Goal: Information Seeking & Learning: Learn about a topic

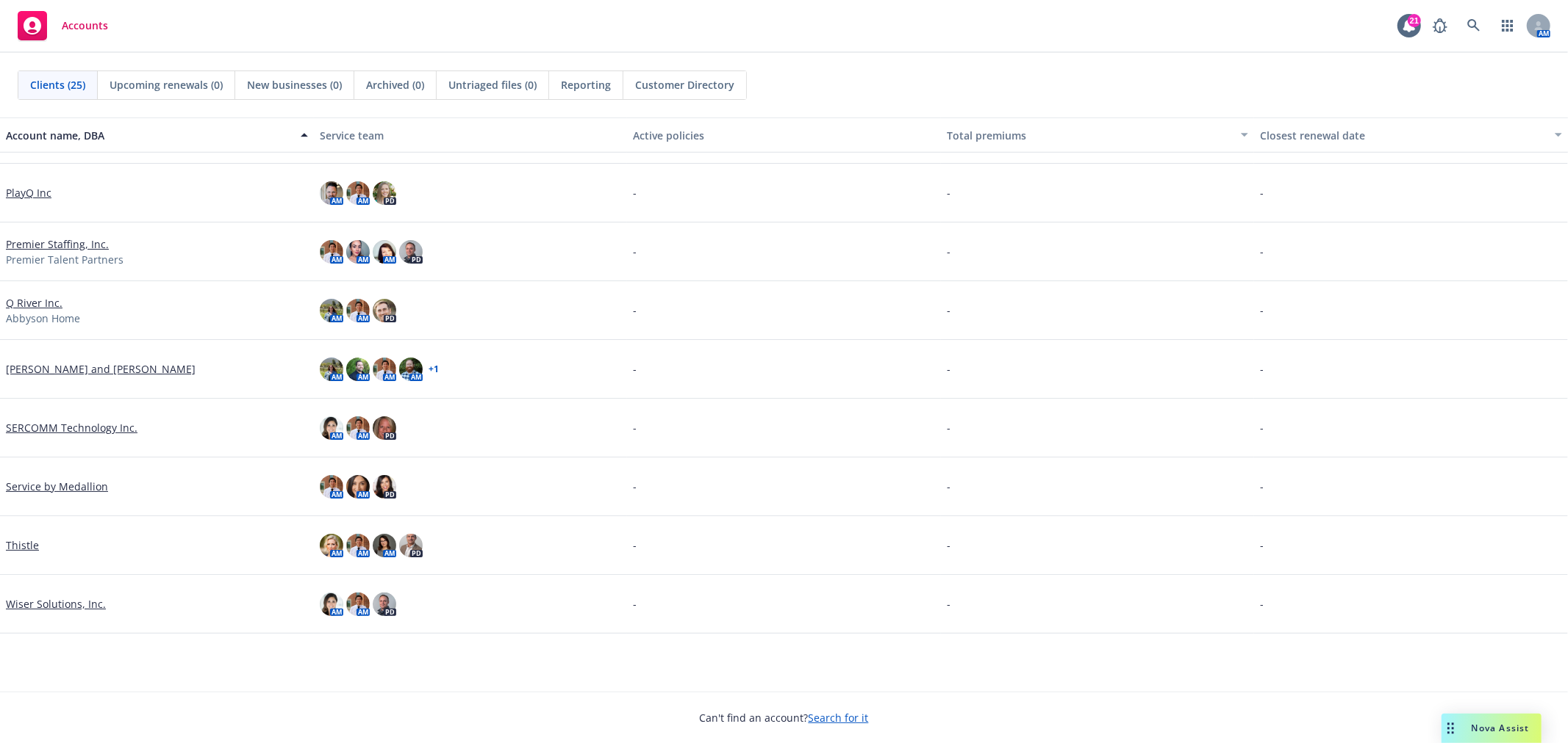
scroll to position [685, 0]
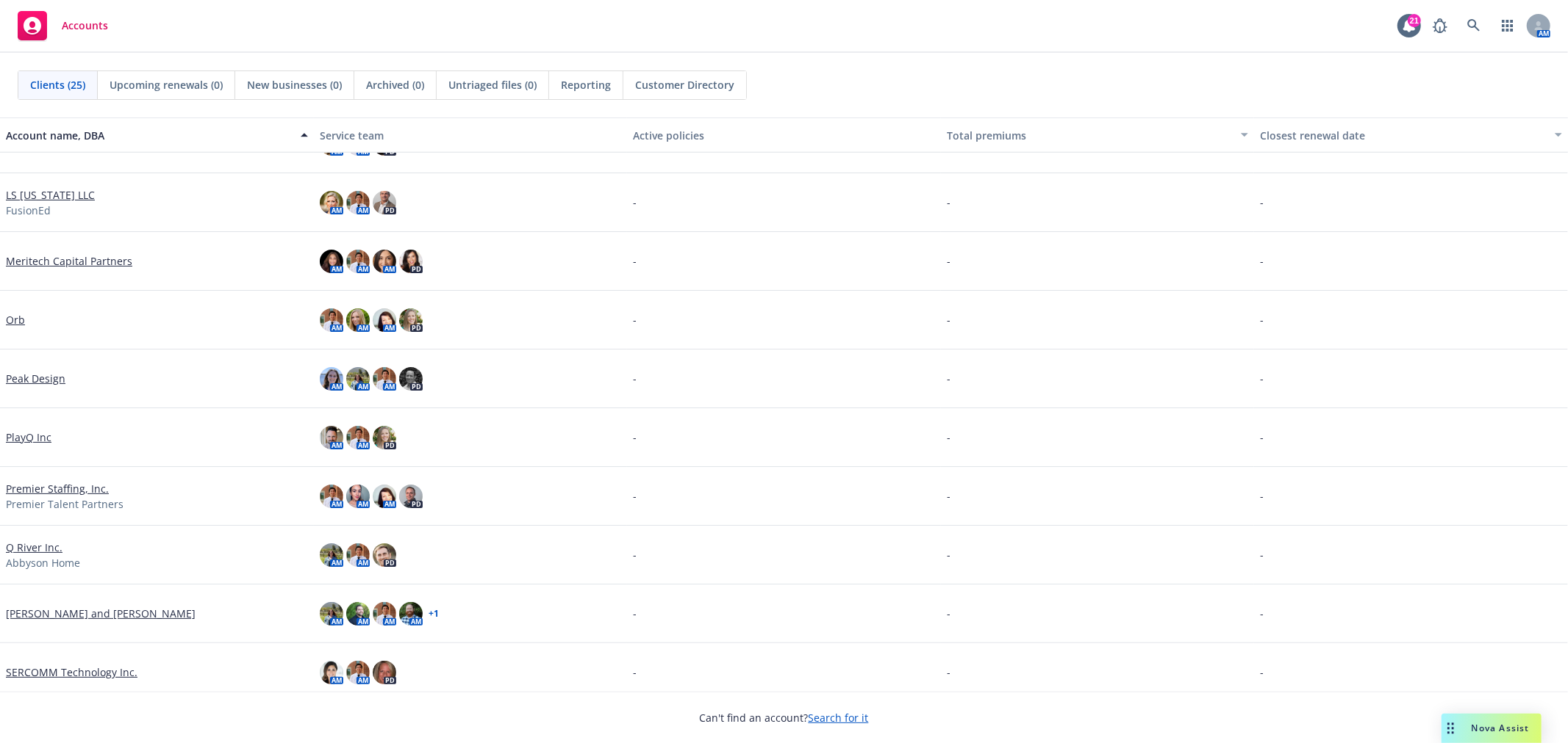
click at [18, 320] on link "Orb" at bounding box center [15, 320] width 19 height 16
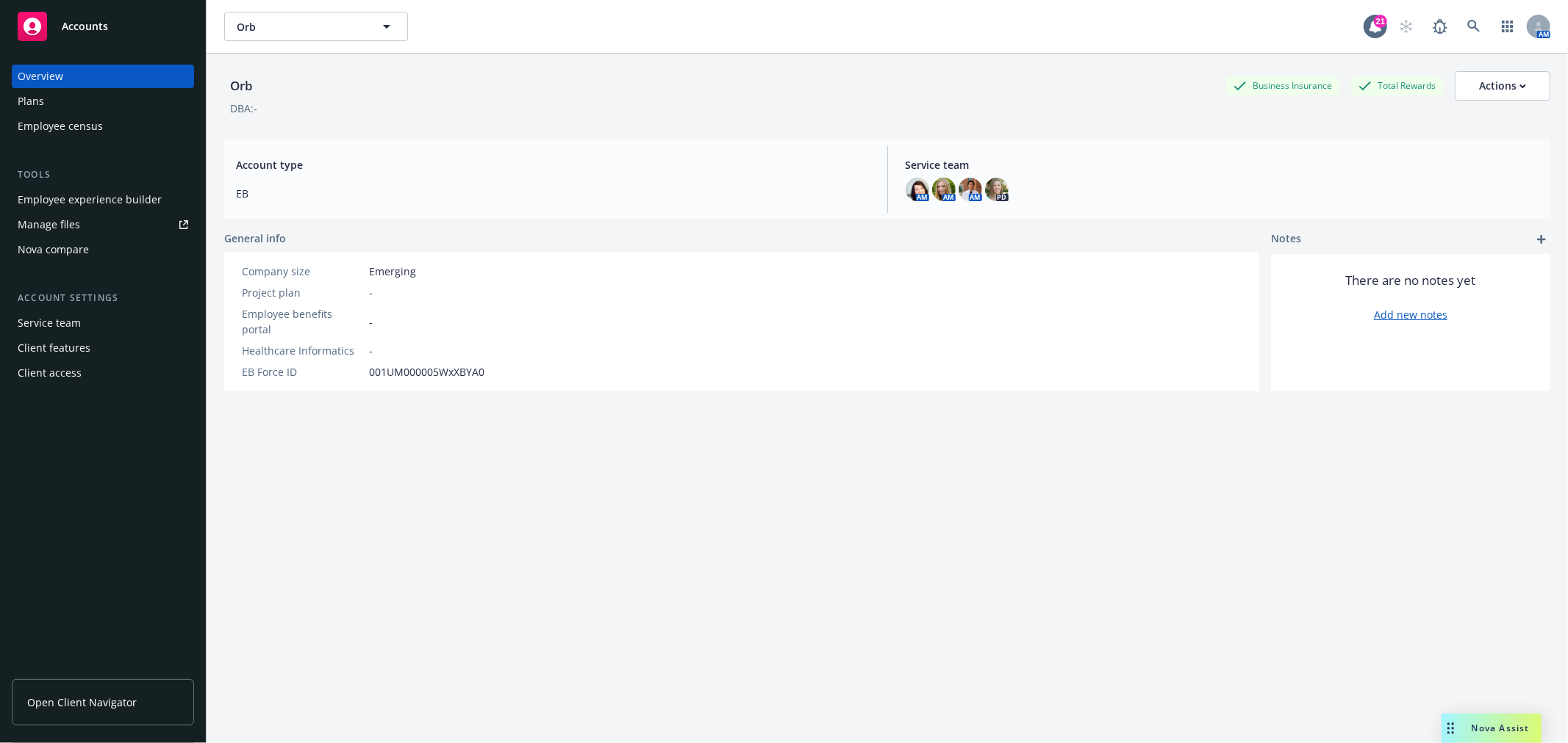
click at [108, 202] on div "Employee experience builder" at bounding box center [89, 199] width 144 height 23
click at [378, 9] on div "Orb Orb 21 AM" at bounding box center [887, 26] width 1361 height 53
click at [378, 25] on icon "button" at bounding box center [386, 26] width 18 height 18
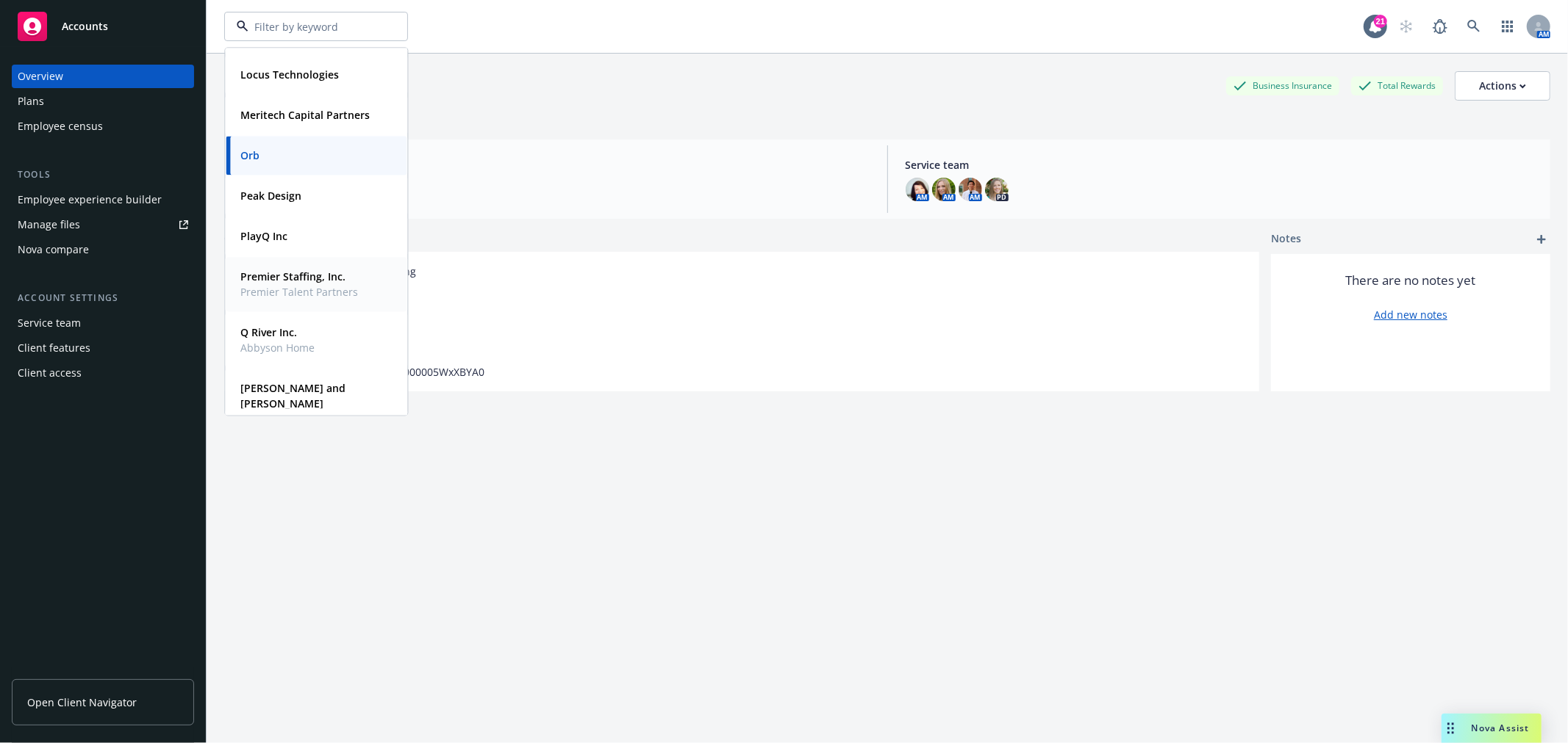
scroll to position [766, 0]
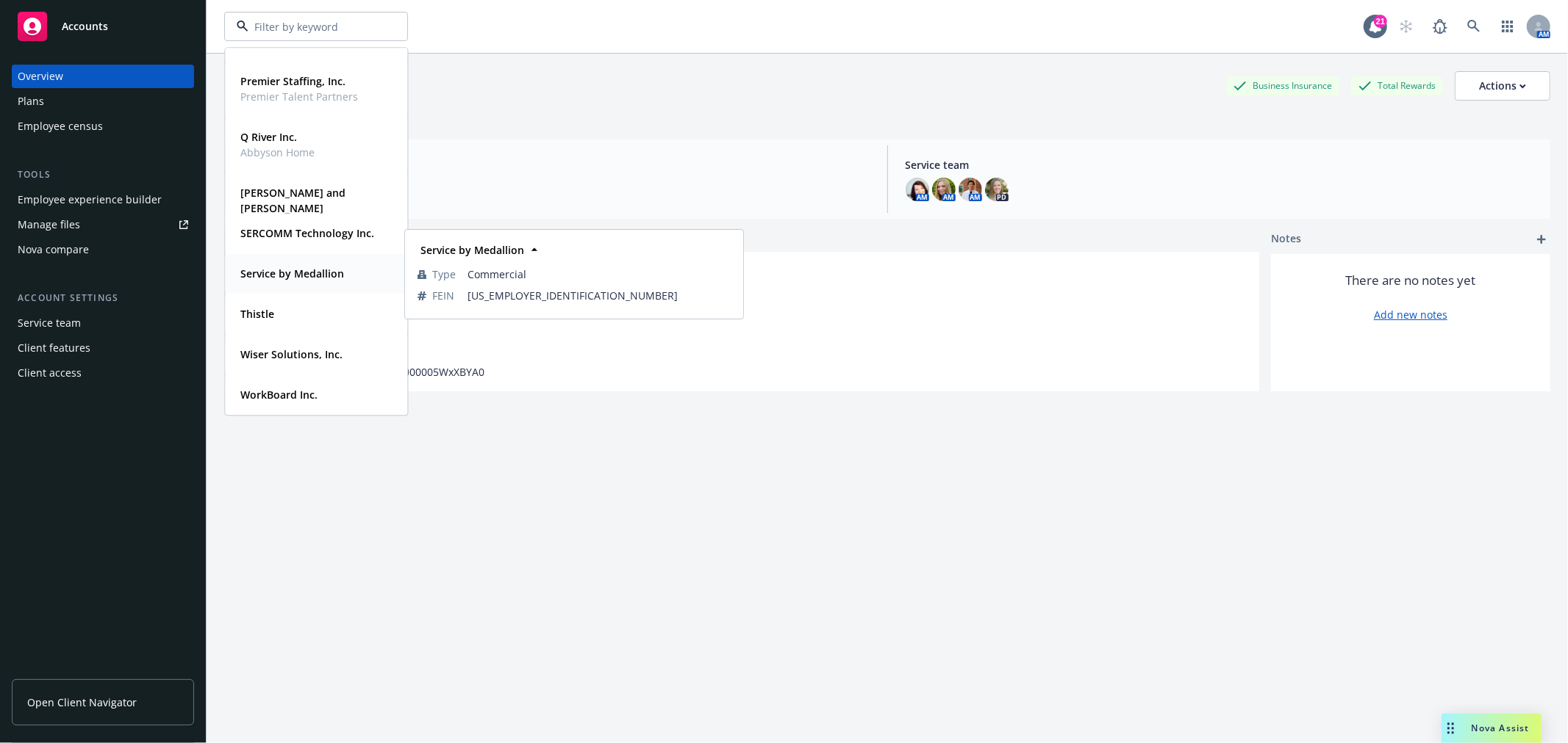
click at [310, 280] on strong "Service by Medallion" at bounding box center [292, 273] width 103 height 14
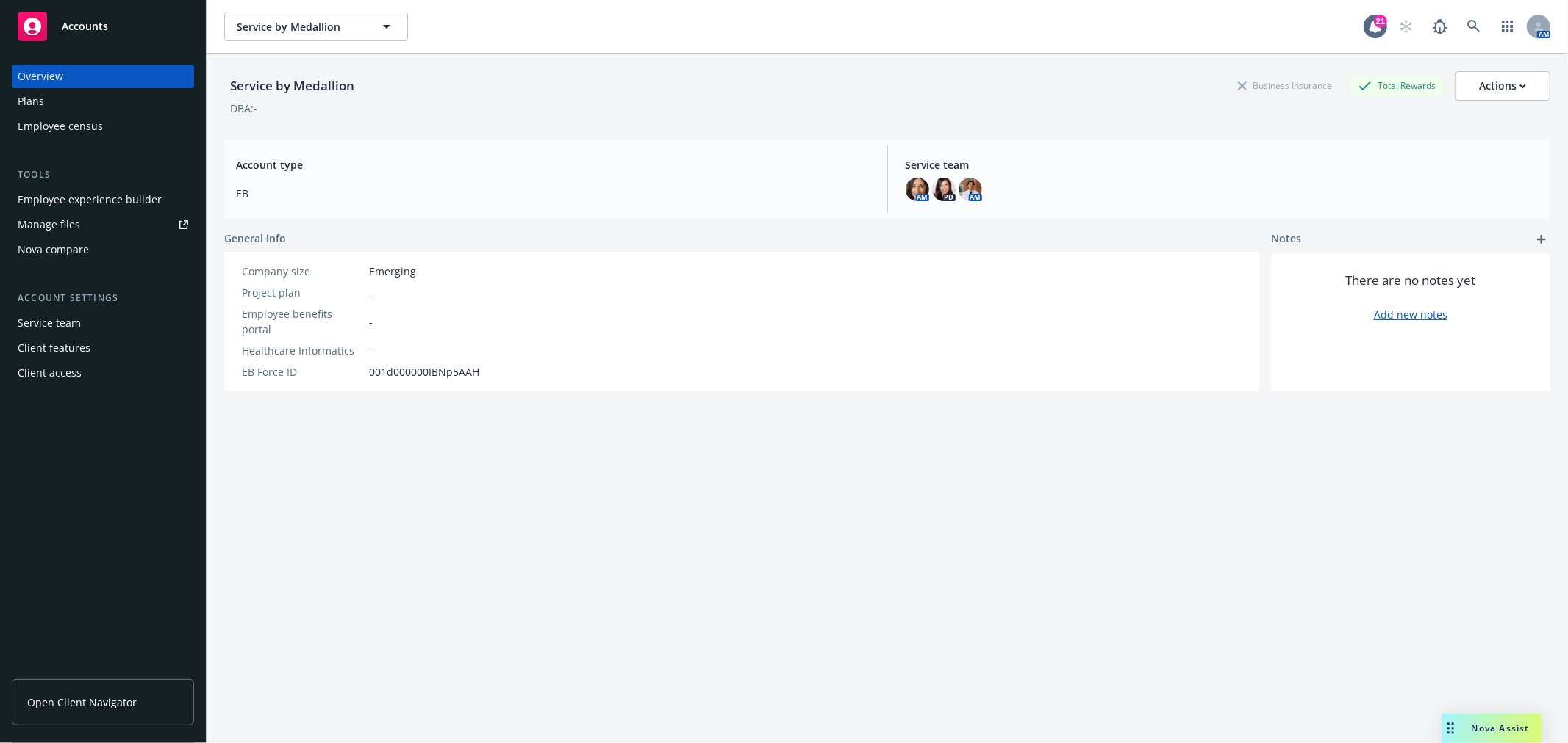
click at [49, 81] on div "Overview" at bounding box center [40, 76] width 45 height 23
click at [52, 96] on div "Plans" at bounding box center [102, 100] width 171 height 23
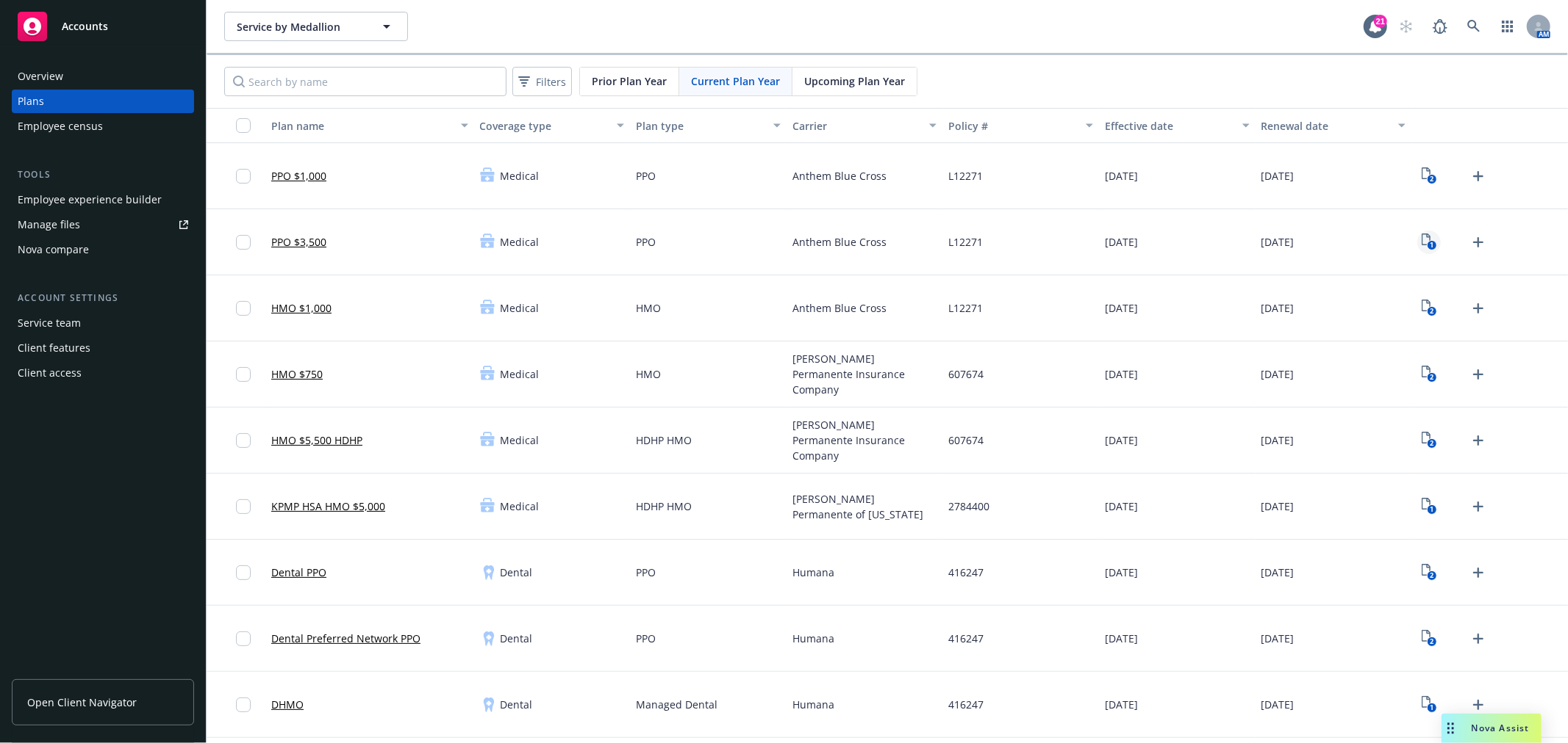
click at [1421, 237] on icon "1" at bounding box center [1429, 242] width 16 height 17
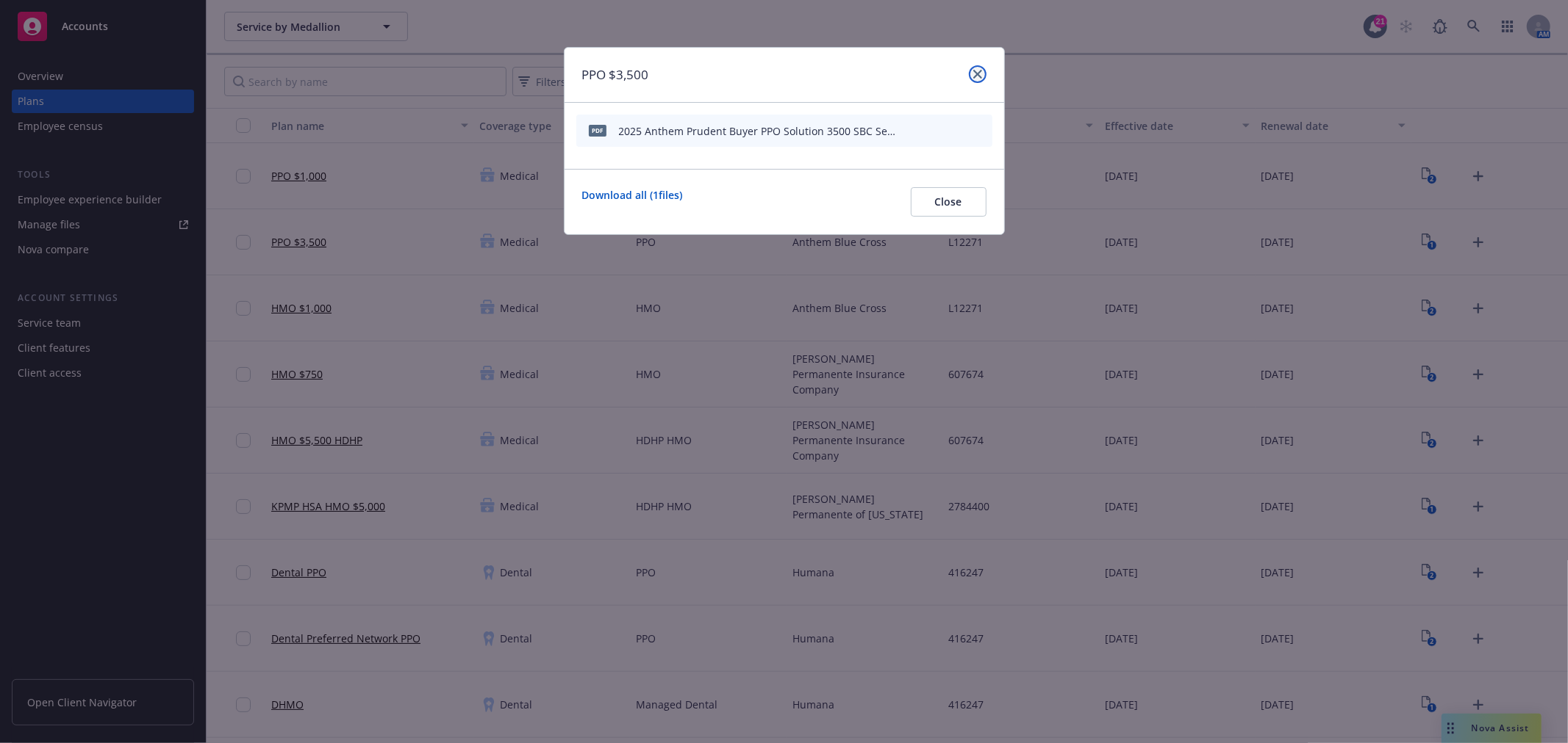
click at [978, 70] on icon "close" at bounding box center [978, 75] width 9 height 9
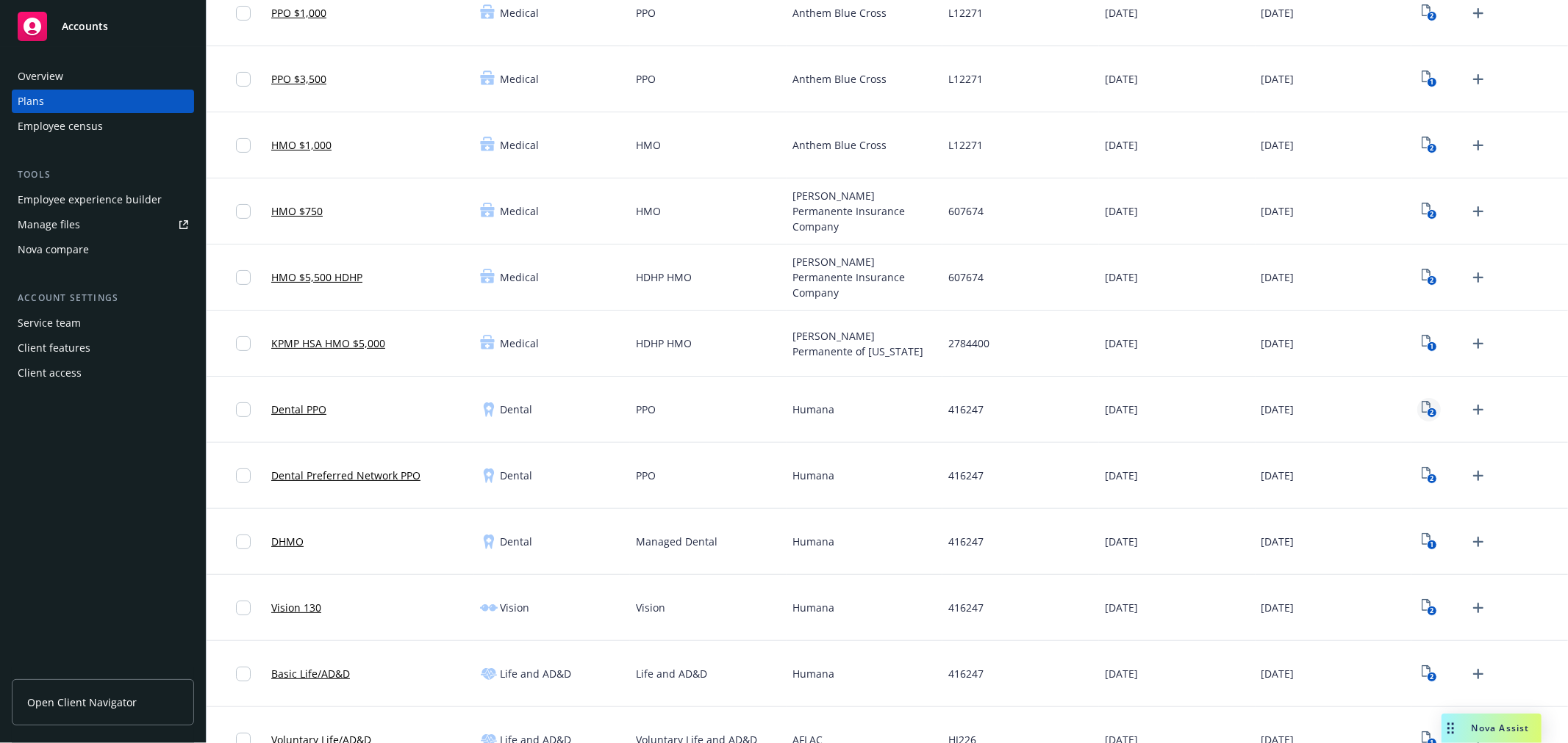
scroll to position [326, 0]
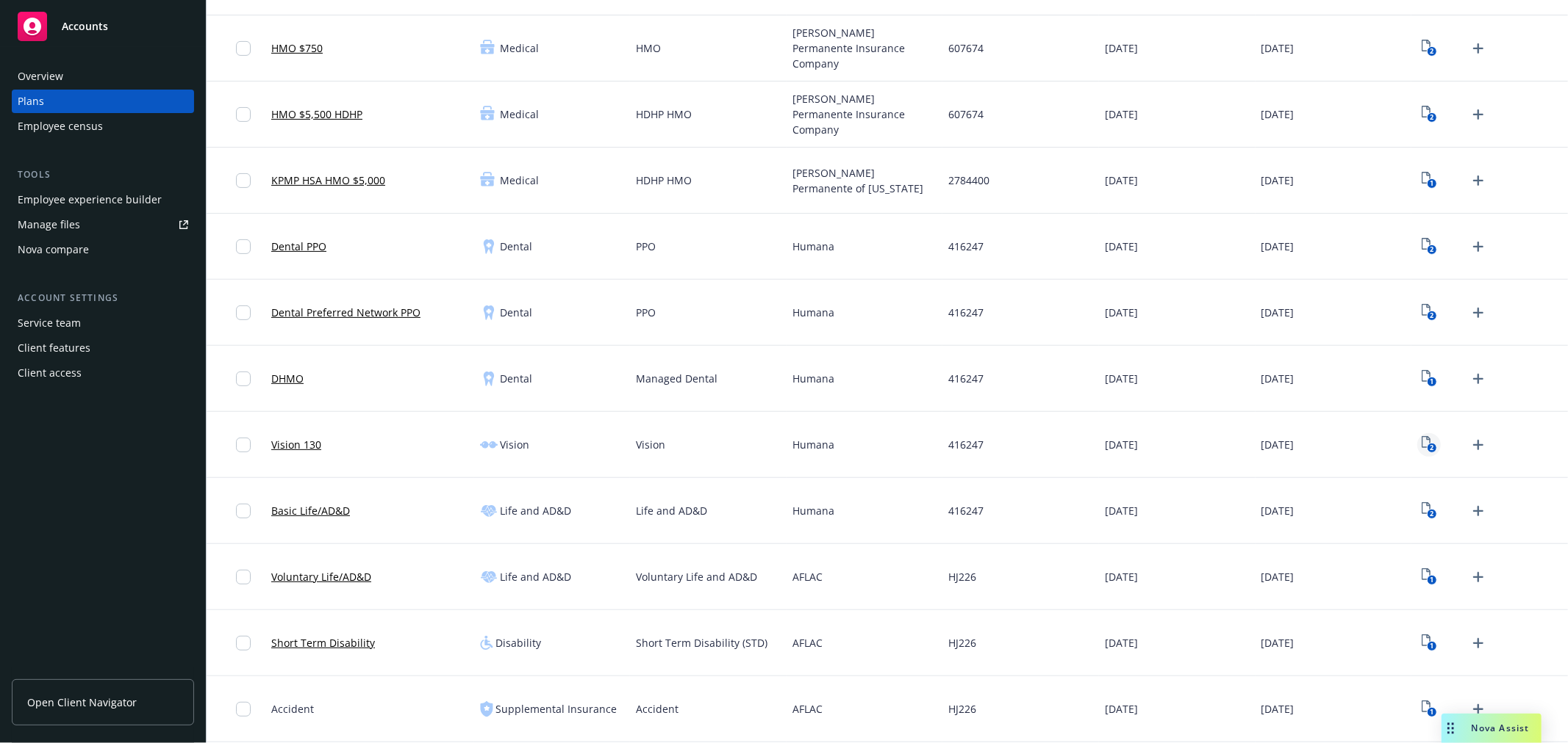
click at [1421, 437] on icon "2" at bounding box center [1429, 444] width 16 height 17
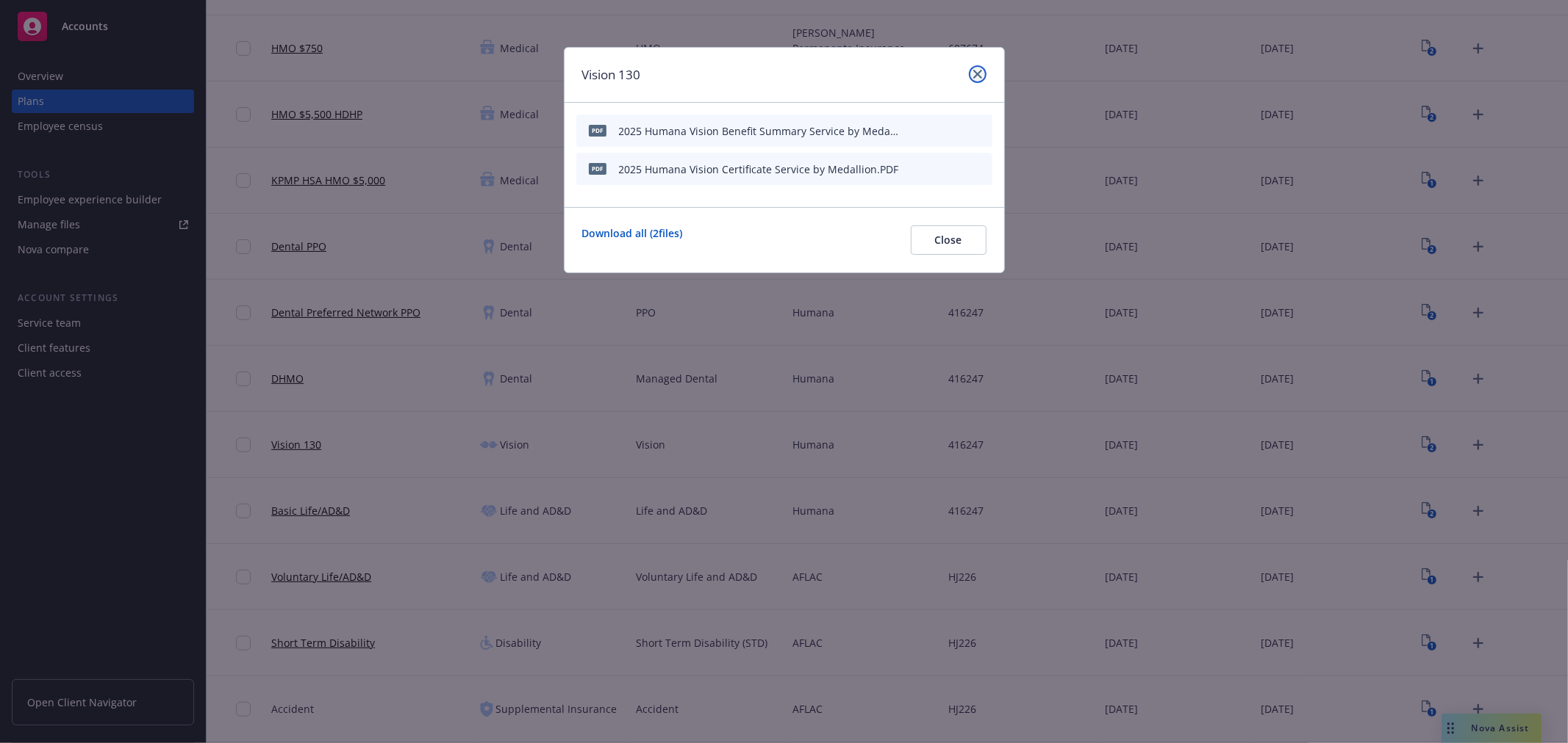
click at [974, 70] on icon "close" at bounding box center [978, 75] width 9 height 9
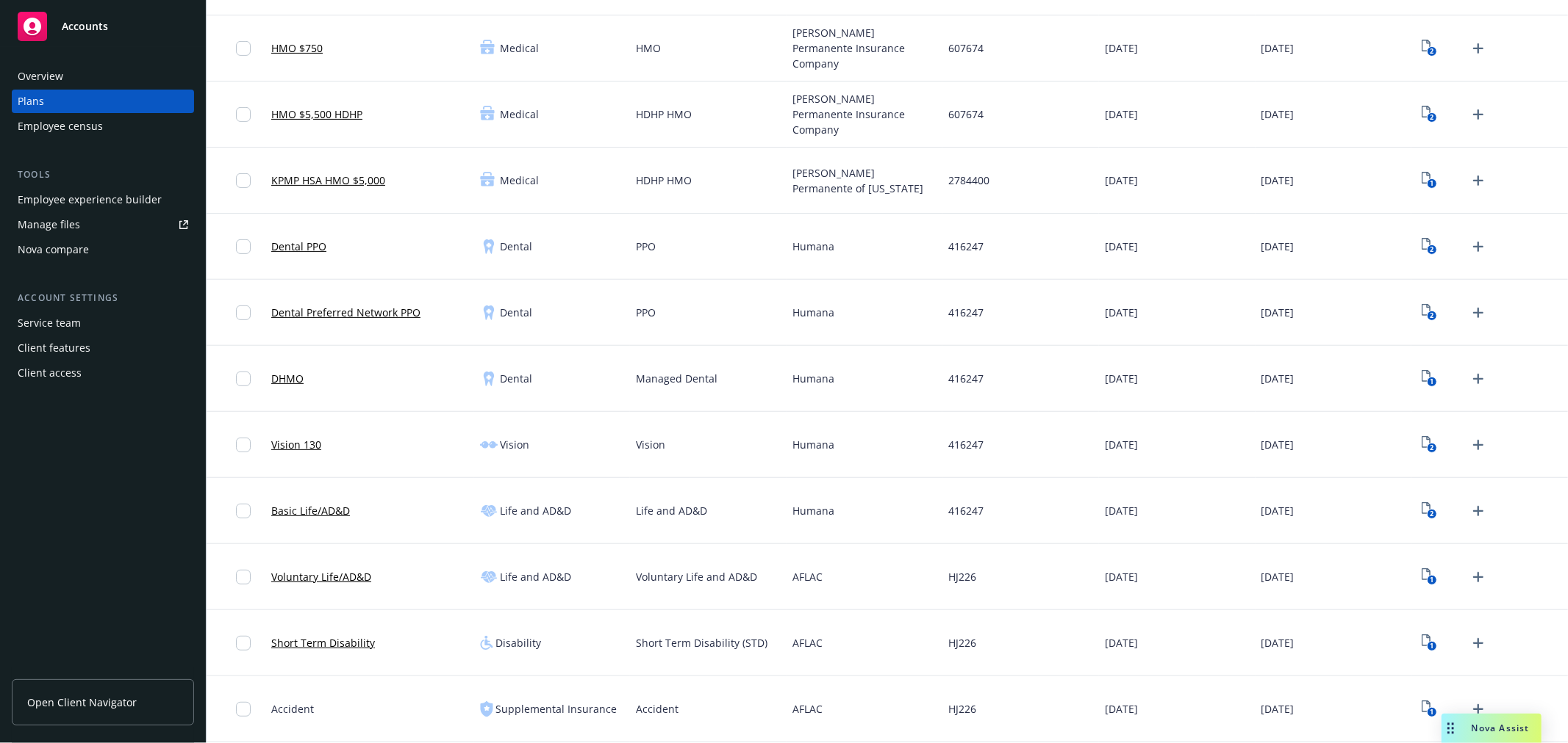
click at [134, 700] on link "Open Client Navigator" at bounding box center [103, 702] width 183 height 46
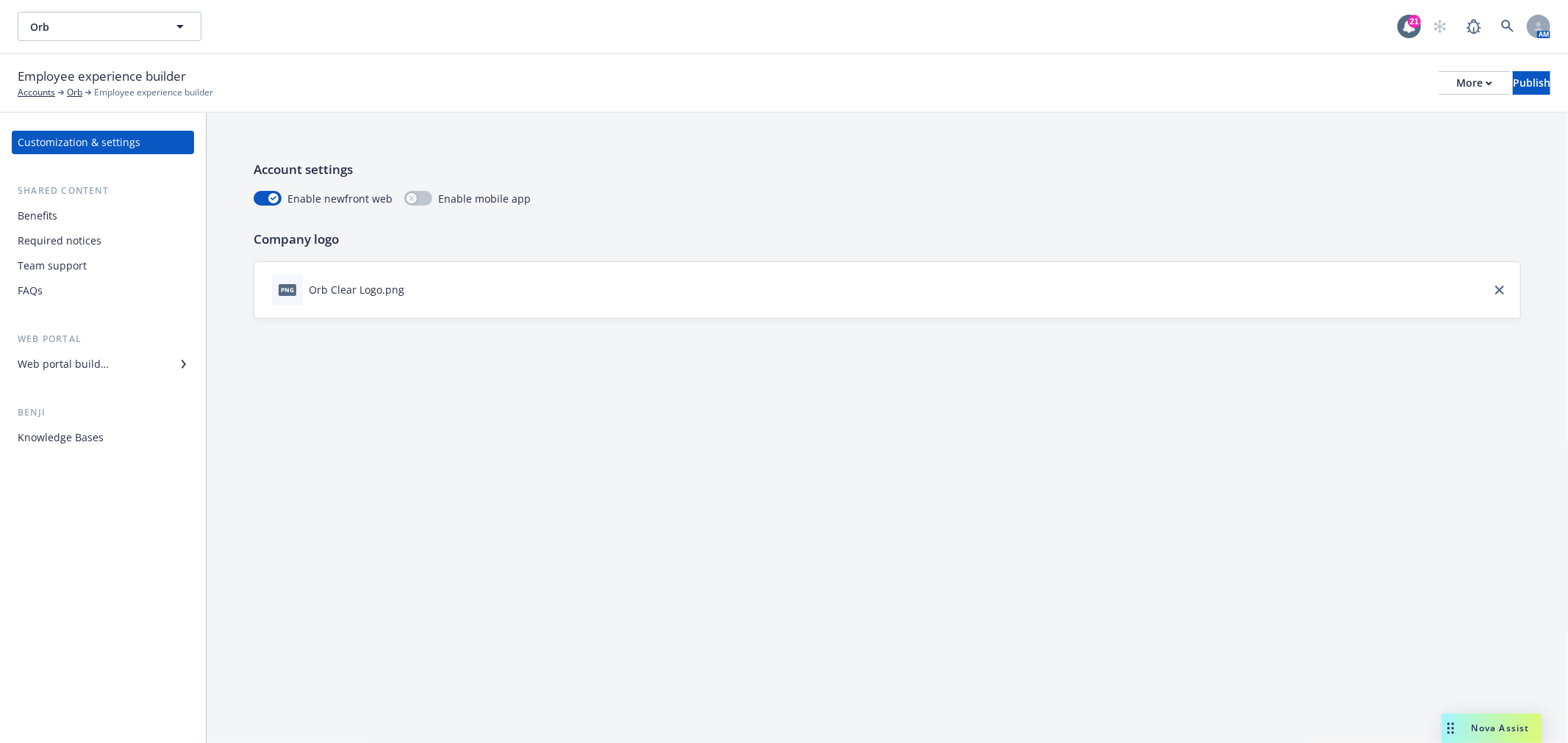
click at [104, 372] on div "Web portal builder" at bounding box center [63, 363] width 91 height 23
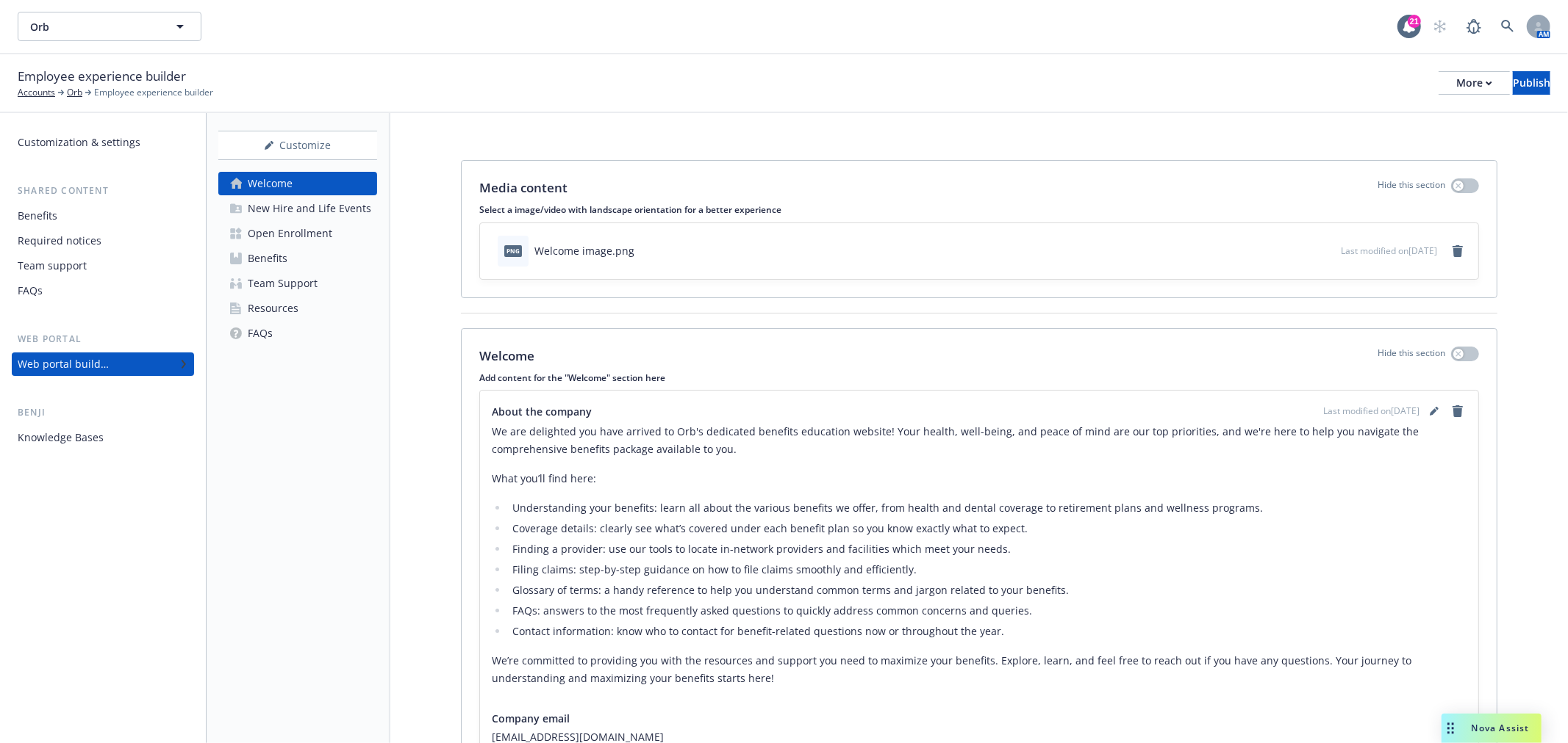
click at [289, 223] on div "Open Enrollment" at bounding box center [291, 233] width 85 height 23
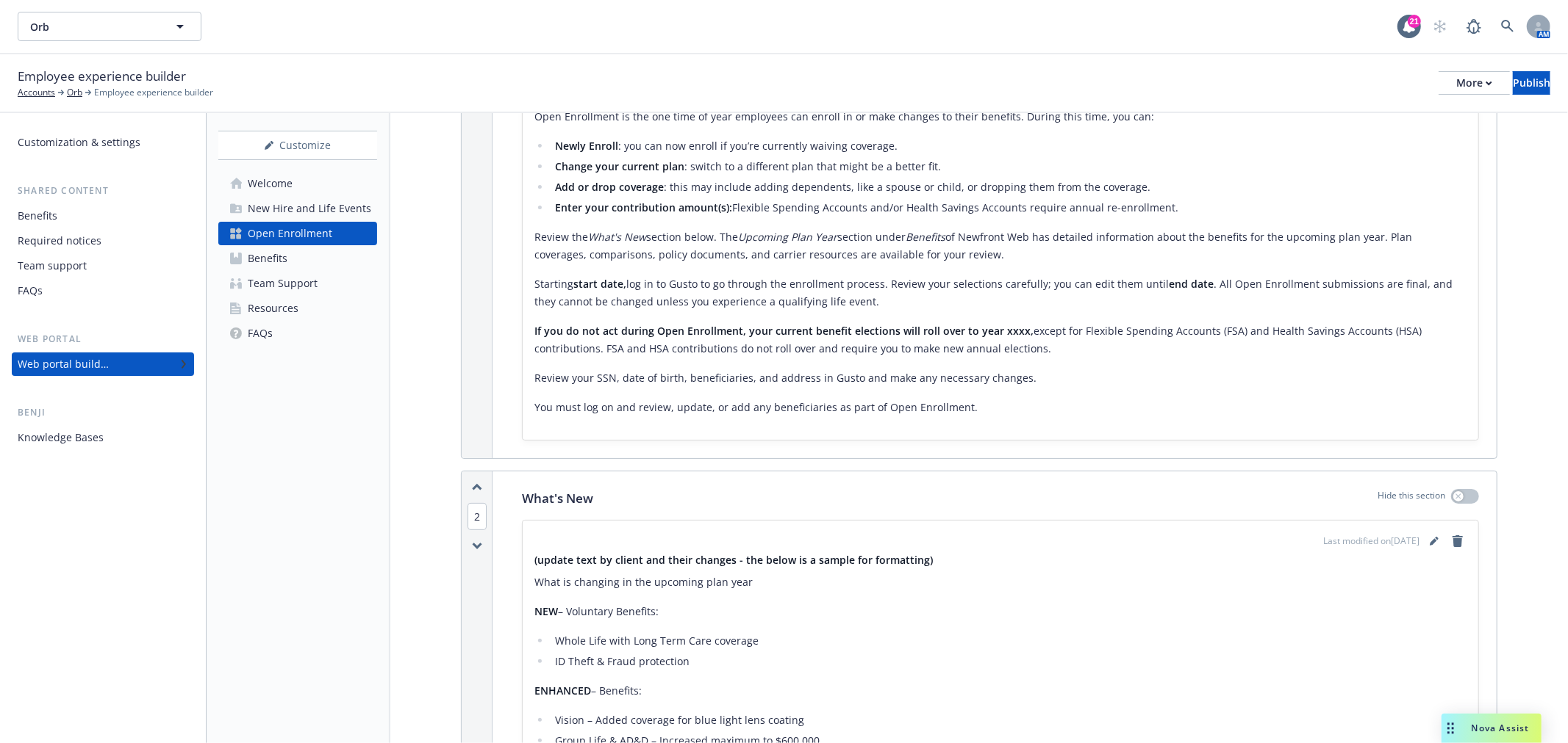
scroll to position [326, 0]
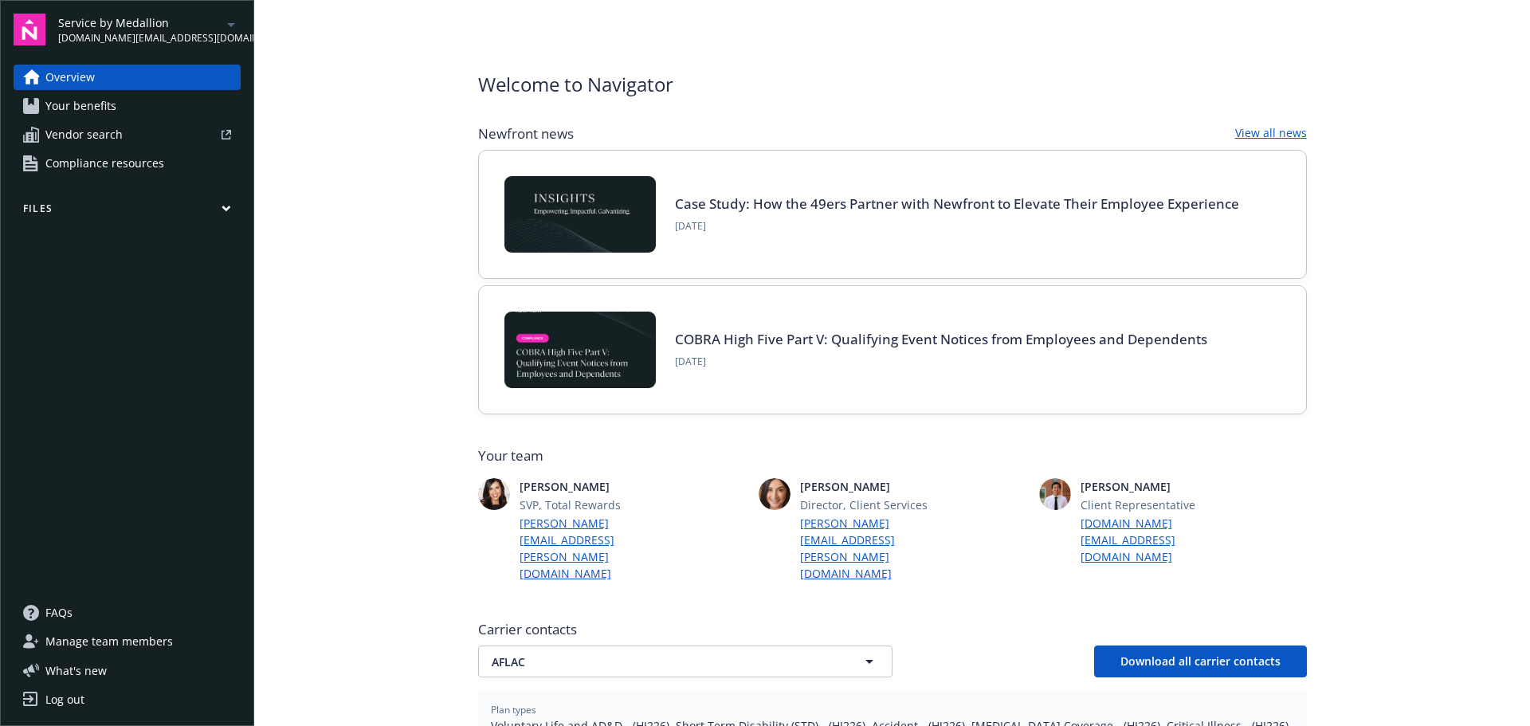
click at [82, 106] on span "Your benefits" at bounding box center [80, 105] width 71 height 25
